Goal: Task Accomplishment & Management: Manage account settings

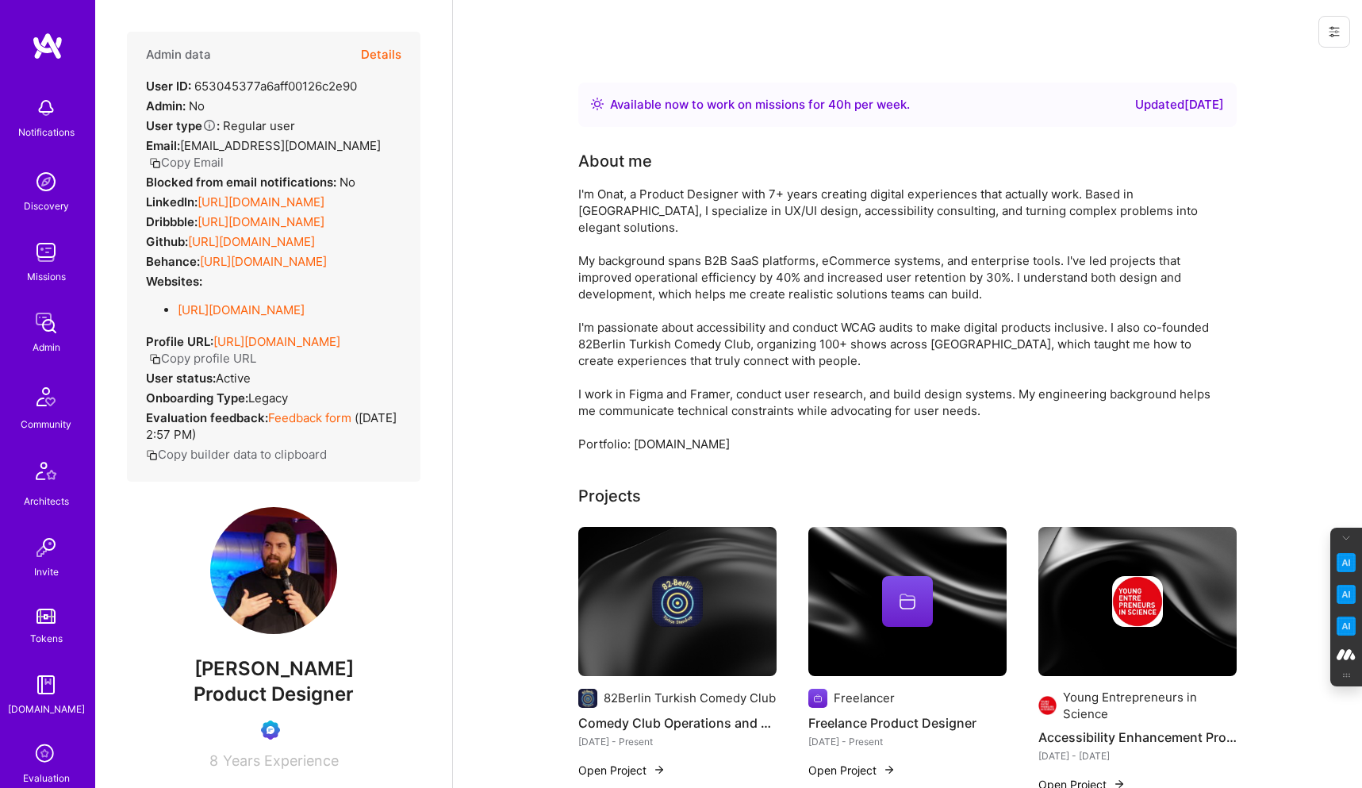
click at [1335, 29] on icon at bounding box center [1334, 31] width 13 height 13
click at [1268, 68] on button "Login as Onat" at bounding box center [1277, 68] width 147 height 40
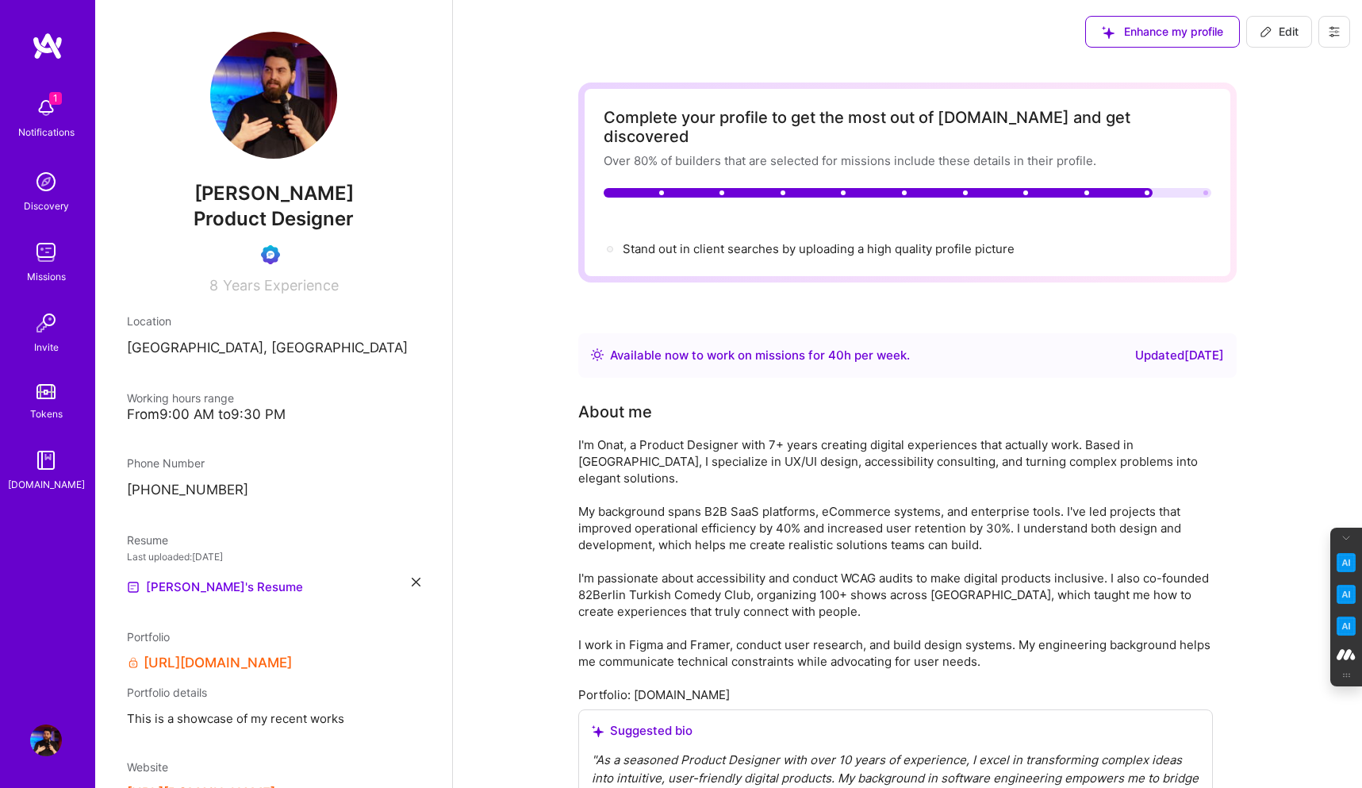
click at [1338, 33] on icon at bounding box center [1334, 31] width 13 height 13
